Goal: Find specific page/section: Find specific page/section

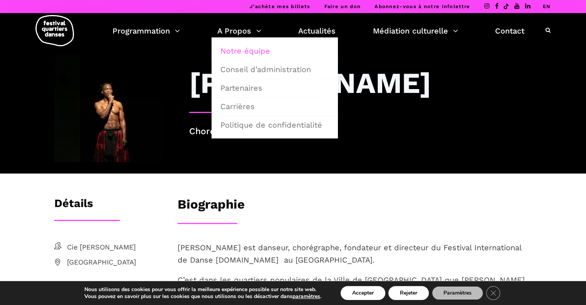
click at [253, 47] on link "Notre équipe" at bounding box center [275, 51] width 118 height 18
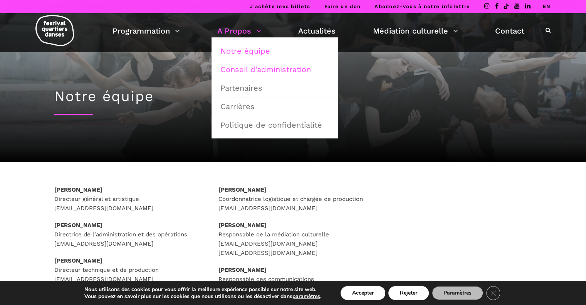
click at [249, 66] on link "Conseil d’administration" at bounding box center [275, 70] width 118 height 18
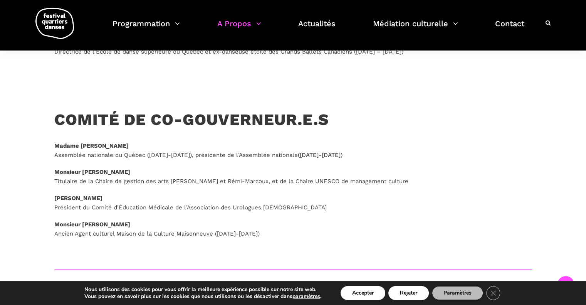
scroll to position [231, 0]
